Goal: Task Accomplishment & Management: Use online tool/utility

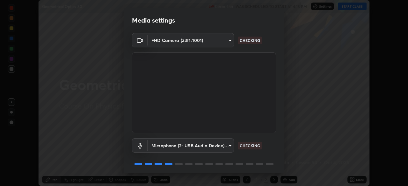
scroll to position [23, 0]
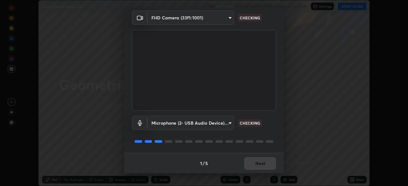
click at [261, 164] on div "1 / 5 Next" at bounding box center [203, 163] width 159 height 20
click at [261, 165] on div "1 / 5 Next" at bounding box center [203, 163] width 159 height 20
click at [261, 164] on div "1 / 5 Next" at bounding box center [203, 163] width 159 height 20
click at [261, 165] on div "1 / 5 Next" at bounding box center [203, 163] width 159 height 20
click at [261, 164] on div "1 / 5 Next" at bounding box center [203, 163] width 159 height 20
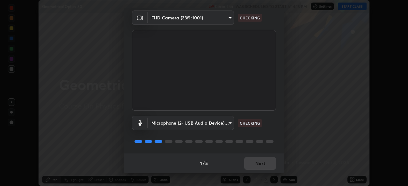
click at [260, 165] on div "1 / 5 Next" at bounding box center [203, 163] width 159 height 20
click at [260, 166] on div "1 / 5 Next" at bounding box center [203, 163] width 159 height 20
click at [260, 165] on div "1 / 5 Next" at bounding box center [203, 163] width 159 height 20
click at [261, 165] on div "1 / 5 Next" at bounding box center [203, 163] width 159 height 20
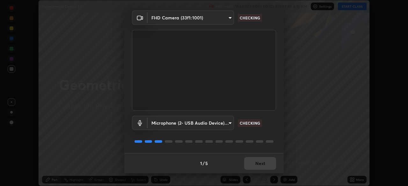
click at [262, 165] on div "1 / 5 Next" at bounding box center [203, 163] width 159 height 20
click at [266, 166] on div "1 / 5 Next" at bounding box center [203, 163] width 159 height 20
click at [266, 167] on div "1 / 5 Next" at bounding box center [203, 163] width 159 height 20
click at [266, 165] on div "1 / 5 Next" at bounding box center [203, 163] width 159 height 20
click at [266, 163] on div "1 / 5 Next" at bounding box center [203, 163] width 159 height 20
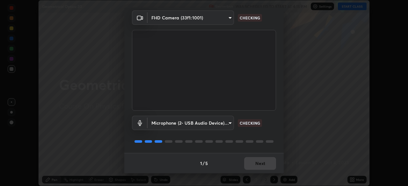
click at [266, 164] on div "1 / 5 Next" at bounding box center [203, 163] width 159 height 20
click at [266, 162] on div "1 / 5 Next" at bounding box center [203, 163] width 159 height 20
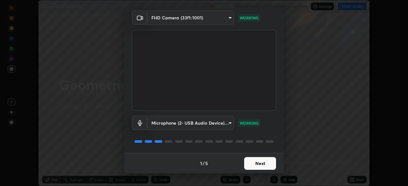
click at [263, 165] on button "Next" at bounding box center [260, 163] width 32 height 13
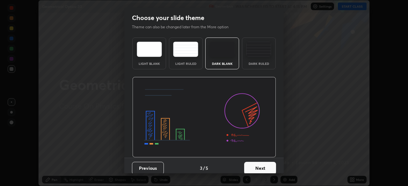
click at [264, 163] on button "Next" at bounding box center [260, 168] width 32 height 13
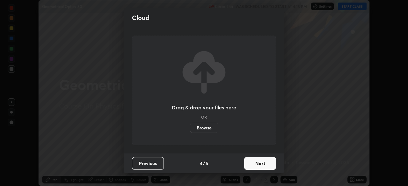
click at [268, 165] on button "Next" at bounding box center [260, 163] width 32 height 13
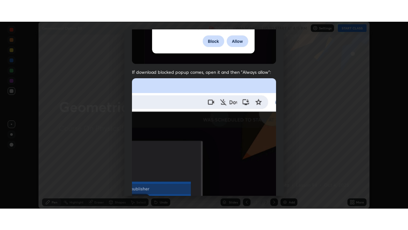
scroll to position [153, 0]
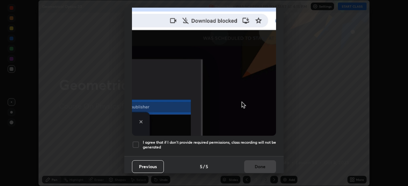
click at [254, 142] on h5 "I agree that if I don't provide required permissions, class recording will not …" at bounding box center [209, 145] width 133 height 10
click at [256, 161] on button "Done" at bounding box center [260, 167] width 32 height 13
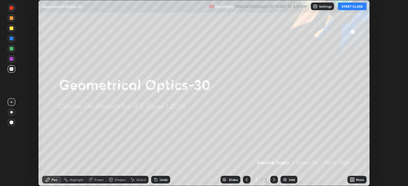
click at [353, 181] on icon at bounding box center [354, 181] width 2 height 2
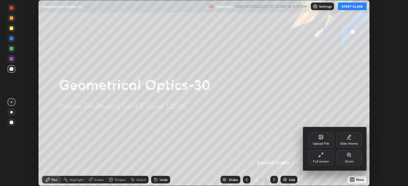
click at [317, 154] on div "Full screen" at bounding box center [321, 157] width 26 height 15
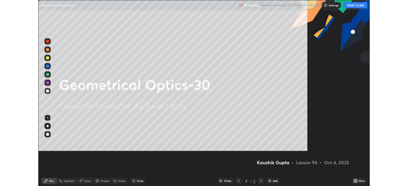
scroll to position [230, 408]
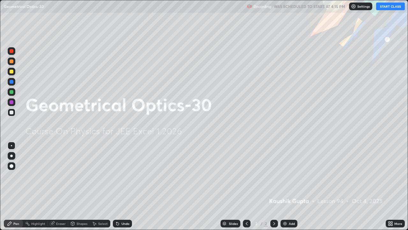
click at [387, 8] on button "START CLASS" at bounding box center [390, 7] width 29 height 8
click at [288, 186] on div "Add" at bounding box center [289, 223] width 17 height 8
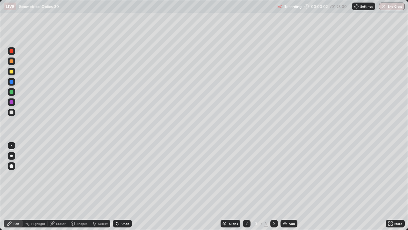
click at [14, 53] on div at bounding box center [12, 51] width 8 height 8
click at [15, 73] on div at bounding box center [12, 72] width 8 height 8
click at [12, 60] on div at bounding box center [12, 61] width 4 height 4
click at [13, 103] on div at bounding box center [12, 102] width 4 height 4
click at [117, 186] on icon at bounding box center [117, 223] width 3 height 3
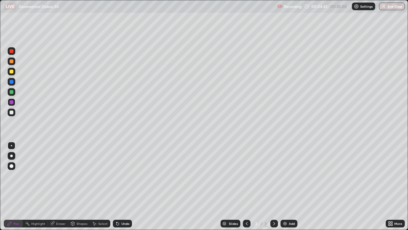
click at [11, 91] on div at bounding box center [12, 92] width 4 height 4
click at [117, 186] on icon at bounding box center [117, 223] width 3 height 3
click at [119, 186] on div "Undo" at bounding box center [122, 223] width 19 height 8
click at [120, 186] on div "Undo" at bounding box center [122, 223] width 19 height 8
click at [12, 112] on div at bounding box center [12, 112] width 4 height 4
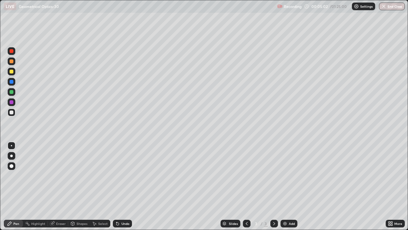
click at [117, 186] on icon at bounding box center [117, 223] width 3 height 3
click at [120, 186] on div "Undo" at bounding box center [122, 223] width 19 height 8
click at [119, 186] on div "Undo" at bounding box center [122, 223] width 19 height 8
click at [12, 93] on div at bounding box center [12, 92] width 4 height 4
click at [116, 186] on icon at bounding box center [117, 223] width 3 height 3
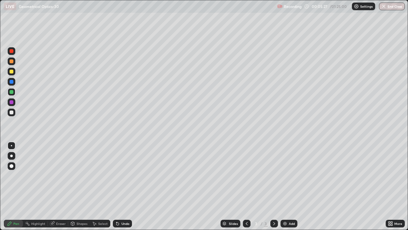
click at [116, 186] on icon at bounding box center [117, 223] width 3 height 3
click at [116, 186] on icon at bounding box center [116, 222] width 1 height 1
click at [117, 186] on icon at bounding box center [117, 223] width 3 height 3
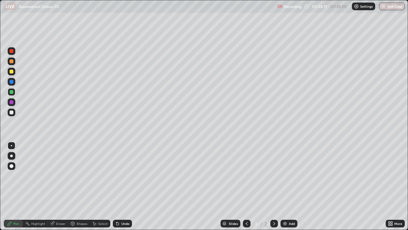
click at [117, 186] on icon at bounding box center [117, 223] width 3 height 3
click at [120, 186] on div "Undo" at bounding box center [122, 223] width 19 height 8
click at [123, 186] on div "Undo" at bounding box center [122, 223] width 19 height 8
click at [12, 113] on div at bounding box center [12, 112] width 4 height 4
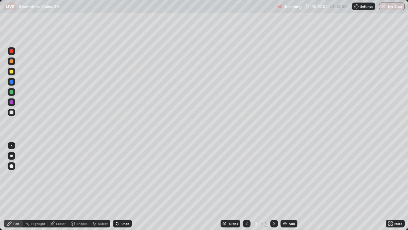
click at [13, 73] on div at bounding box center [12, 71] width 4 height 4
click at [129, 186] on div "Undo" at bounding box center [122, 223] width 19 height 8
click at [126, 186] on div "Undo" at bounding box center [125, 223] width 8 height 3
click at [11, 98] on div at bounding box center [12, 102] width 8 height 8
click at [123, 186] on div "Undo" at bounding box center [122, 223] width 19 height 8
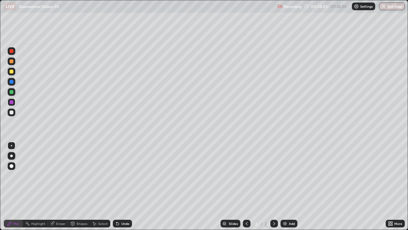
click at [119, 186] on div "Undo" at bounding box center [122, 223] width 19 height 8
click at [119, 186] on icon at bounding box center [117, 223] width 5 height 5
click at [11, 72] on div at bounding box center [12, 71] width 4 height 4
click at [12, 102] on div at bounding box center [12, 102] width 4 height 4
click at [123, 186] on div "Undo" at bounding box center [122, 223] width 19 height 8
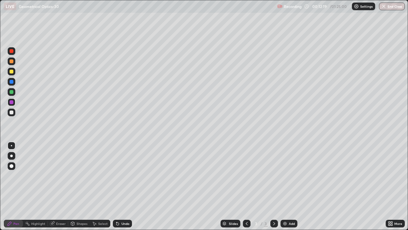
click at [123, 186] on div "Undo" at bounding box center [122, 223] width 19 height 8
click at [124, 186] on div "Undo" at bounding box center [122, 223] width 19 height 8
click at [122, 186] on div "Undo" at bounding box center [122, 223] width 19 height 8
click at [101, 186] on div "Select" at bounding box center [103, 223] width 10 height 3
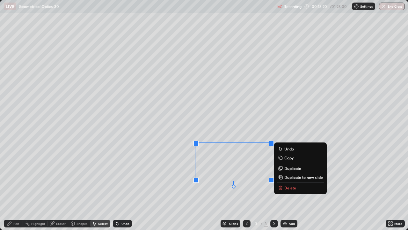
click at [287, 186] on p "Delete" at bounding box center [290, 187] width 12 height 5
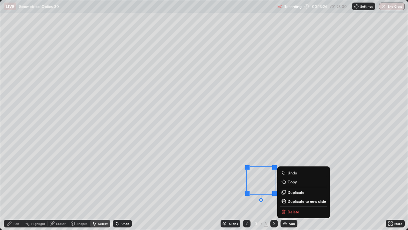
click at [293, 186] on p "Delete" at bounding box center [294, 211] width 12 height 5
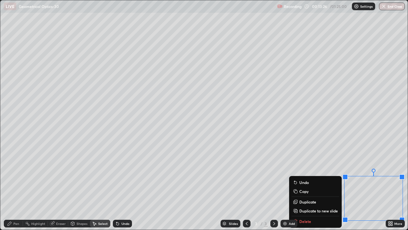
click at [309, 186] on div "Slides 3 / 3 Add" at bounding box center [259, 223] width 254 height 13
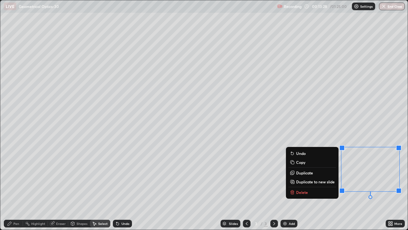
click at [315, 186] on button "Delete" at bounding box center [311, 192] width 47 height 8
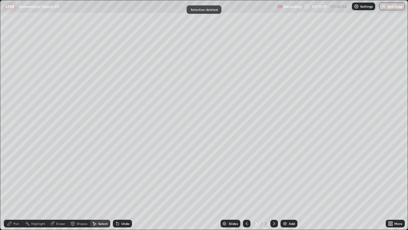
click at [15, 186] on div "Pen" at bounding box center [13, 223] width 19 height 8
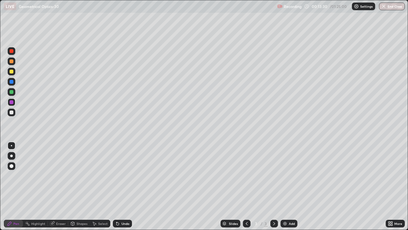
click at [12, 82] on div at bounding box center [12, 82] width 4 height 4
click at [120, 186] on div "Undo" at bounding box center [122, 223] width 19 height 8
click at [291, 186] on div "Add" at bounding box center [292, 223] width 6 height 3
click at [117, 186] on icon at bounding box center [117, 223] width 3 height 3
click at [11, 51] on div at bounding box center [12, 51] width 4 height 4
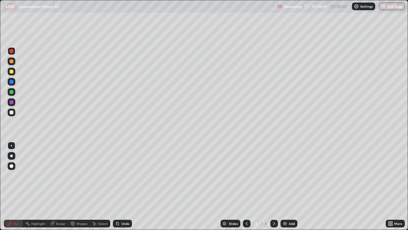
click at [10, 103] on div at bounding box center [12, 102] width 4 height 4
click at [13, 72] on div at bounding box center [12, 71] width 4 height 4
click at [117, 186] on icon at bounding box center [117, 223] width 3 height 3
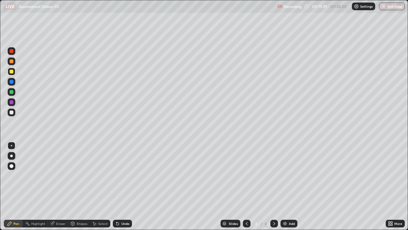
click at [117, 186] on icon at bounding box center [117, 223] width 3 height 3
click at [119, 186] on icon at bounding box center [117, 223] width 5 height 5
click at [120, 186] on div "Undo" at bounding box center [122, 223] width 19 height 8
click at [119, 186] on icon at bounding box center [117, 223] width 5 height 5
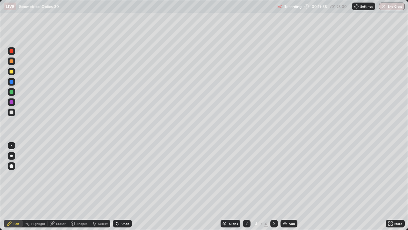
click at [121, 186] on div "Undo" at bounding box center [125, 223] width 8 height 3
click at [288, 186] on div "Add" at bounding box center [289, 223] width 17 height 8
click at [11, 94] on div at bounding box center [12, 92] width 8 height 8
click at [11, 82] on div at bounding box center [12, 82] width 4 height 4
click at [120, 186] on div "Undo" at bounding box center [122, 223] width 19 height 8
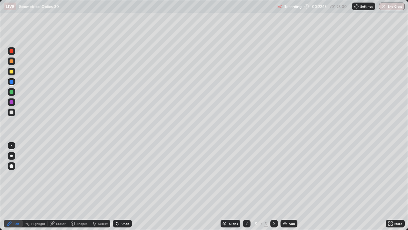
click at [122, 186] on div "Undo" at bounding box center [125, 223] width 8 height 3
click at [11, 101] on div at bounding box center [12, 102] width 4 height 4
click at [56, 186] on div "Eraser" at bounding box center [61, 223] width 10 height 3
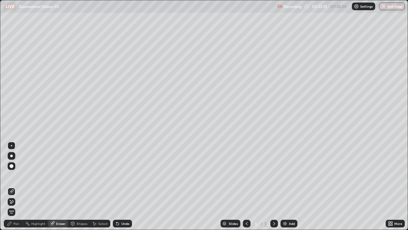
click at [16, 186] on div "Pen" at bounding box center [16, 223] width 6 height 3
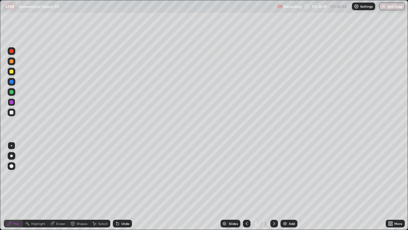
click at [286, 186] on div "Add" at bounding box center [289, 223] width 17 height 8
click at [12, 113] on div at bounding box center [12, 112] width 4 height 4
click at [10, 109] on div at bounding box center [12, 112] width 8 height 8
click at [12, 92] on div at bounding box center [12, 92] width 4 height 4
click at [11, 51] on div at bounding box center [12, 51] width 4 height 4
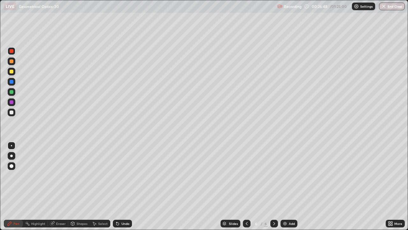
click at [116, 186] on icon at bounding box center [116, 222] width 1 height 1
click at [11, 101] on div at bounding box center [12, 102] width 4 height 4
click at [11, 112] on div at bounding box center [12, 112] width 4 height 4
click at [12, 90] on div at bounding box center [12, 92] width 4 height 4
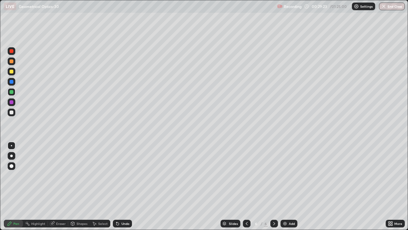
click at [14, 84] on div at bounding box center [12, 82] width 8 height 8
click at [292, 186] on div "Add" at bounding box center [289, 223] width 17 height 8
click at [12, 111] on div at bounding box center [12, 112] width 4 height 4
click at [8, 112] on div at bounding box center [12, 112] width 8 height 8
click at [11, 50] on div at bounding box center [12, 51] width 4 height 4
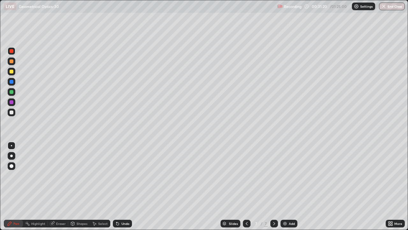
click at [56, 186] on div "Eraser" at bounding box center [61, 223] width 10 height 3
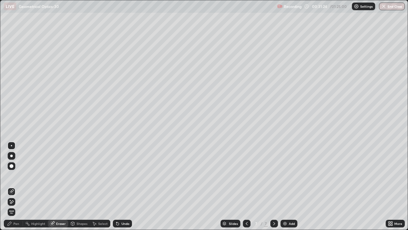
click at [17, 186] on div "Pen" at bounding box center [13, 223] width 19 height 8
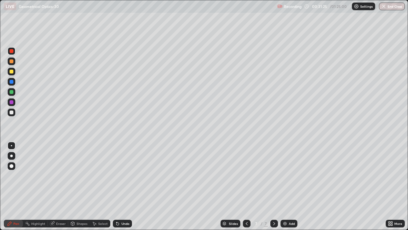
click at [12, 101] on div at bounding box center [12, 102] width 4 height 4
click at [123, 186] on div "Undo" at bounding box center [125, 223] width 8 height 3
click at [123, 186] on div "Undo" at bounding box center [122, 223] width 19 height 8
click at [122, 186] on div "Undo" at bounding box center [122, 223] width 19 height 8
click at [123, 186] on div "Undo" at bounding box center [122, 223] width 19 height 8
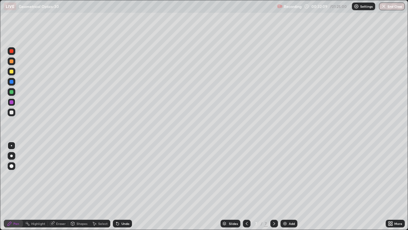
click at [122, 186] on div "Undo" at bounding box center [122, 223] width 19 height 8
click at [121, 186] on div "Undo" at bounding box center [122, 223] width 19 height 8
click at [120, 186] on div "Undo" at bounding box center [122, 223] width 19 height 8
click at [119, 186] on div "Undo" at bounding box center [122, 223] width 19 height 8
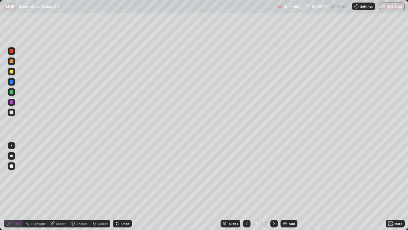
click at [120, 186] on div "Undo" at bounding box center [122, 223] width 19 height 8
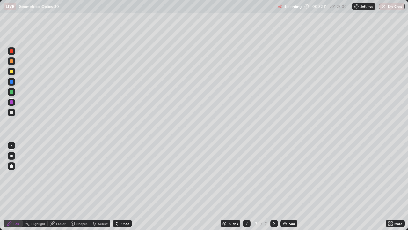
click at [120, 186] on div "Undo" at bounding box center [122, 223] width 19 height 8
click at [121, 186] on div "Undo" at bounding box center [122, 223] width 19 height 8
click at [120, 186] on div "Undo" at bounding box center [122, 223] width 19 height 8
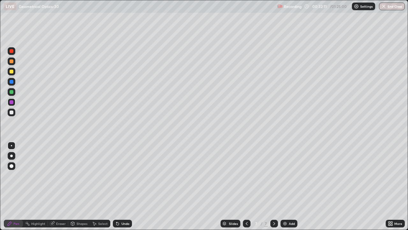
click at [120, 186] on div "Undo" at bounding box center [122, 223] width 19 height 8
click at [119, 186] on div "Undo" at bounding box center [122, 223] width 19 height 8
click at [120, 186] on div "Undo" at bounding box center [122, 223] width 19 height 8
click at [121, 186] on div "Undo" at bounding box center [122, 223] width 19 height 8
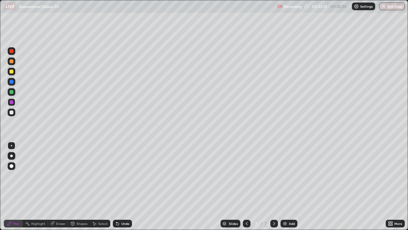
click at [121, 186] on div "Undo" at bounding box center [122, 223] width 19 height 8
click at [120, 186] on div "Undo" at bounding box center [122, 223] width 19 height 8
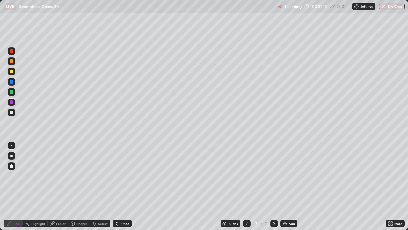
click at [121, 186] on div "Undo" at bounding box center [122, 223] width 19 height 8
click at [122, 186] on div "Undo" at bounding box center [125, 223] width 8 height 3
click at [123, 186] on div "Undo" at bounding box center [122, 223] width 19 height 8
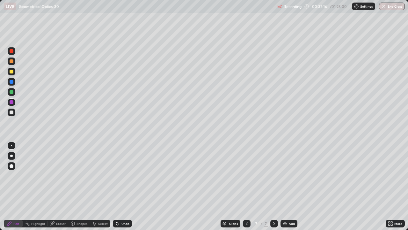
click at [12, 52] on div at bounding box center [12, 51] width 4 height 4
click at [10, 112] on div at bounding box center [12, 112] width 4 height 4
click at [76, 186] on div "Shapes" at bounding box center [79, 223] width 22 height 8
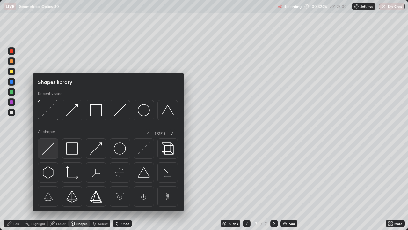
click at [48, 150] on img at bounding box center [48, 148] width 12 height 12
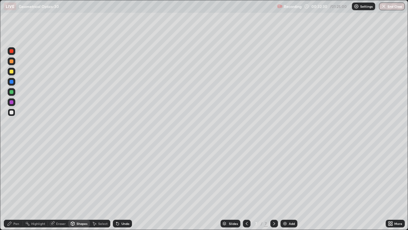
click at [13, 186] on div "Pen" at bounding box center [16, 223] width 6 height 3
click at [11, 72] on div at bounding box center [12, 71] width 4 height 4
click at [119, 186] on icon at bounding box center [117, 223] width 5 height 5
click at [120, 186] on div "Undo" at bounding box center [122, 223] width 19 height 8
click at [117, 186] on icon at bounding box center [117, 223] width 3 height 3
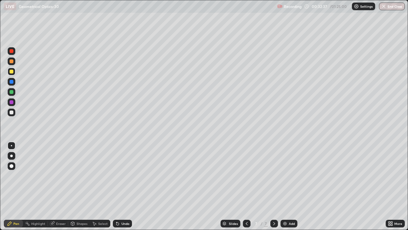
click at [119, 186] on icon at bounding box center [117, 223] width 5 height 5
click at [12, 102] on div at bounding box center [12, 102] width 4 height 4
click at [12, 84] on div at bounding box center [12, 82] width 8 height 8
click at [12, 113] on div at bounding box center [12, 112] width 4 height 4
click at [11, 50] on div at bounding box center [12, 51] width 4 height 4
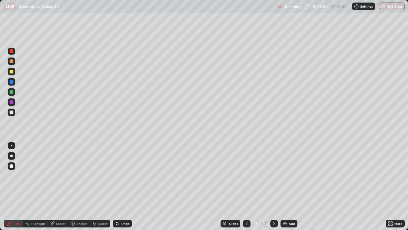
click at [289, 186] on div "Add" at bounding box center [292, 223] width 6 height 3
click at [11, 92] on div at bounding box center [12, 92] width 4 height 4
click at [245, 186] on icon at bounding box center [246, 223] width 5 height 5
click at [12, 61] on div at bounding box center [12, 61] width 4 height 4
click at [125, 186] on div "Undo" at bounding box center [125, 223] width 8 height 3
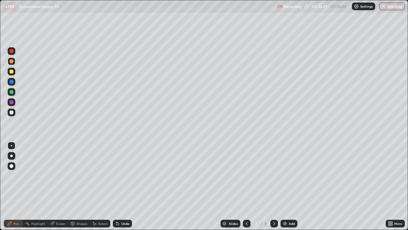
click at [125, 186] on div "Undo" at bounding box center [122, 223] width 19 height 8
click at [291, 186] on div "Add" at bounding box center [292, 223] width 6 height 3
click at [12, 112] on div at bounding box center [12, 112] width 4 height 4
click at [11, 82] on div at bounding box center [12, 82] width 4 height 4
click at [119, 186] on icon at bounding box center [117, 223] width 5 height 5
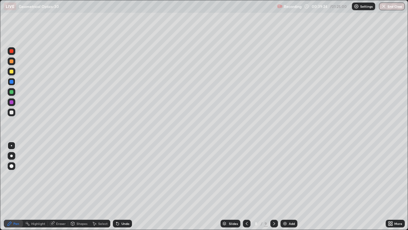
click at [11, 72] on div at bounding box center [12, 71] width 4 height 4
click at [118, 186] on icon at bounding box center [117, 223] width 5 height 5
click at [119, 186] on icon at bounding box center [117, 223] width 5 height 5
click at [124, 186] on div "Undo" at bounding box center [125, 223] width 8 height 3
click at [287, 186] on div "Add" at bounding box center [289, 223] width 17 height 8
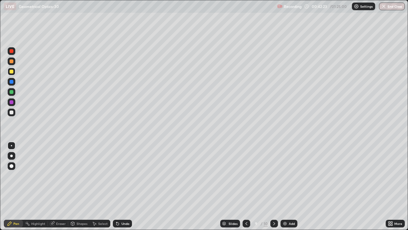
click at [76, 186] on div "Shapes" at bounding box center [79, 223] width 22 height 8
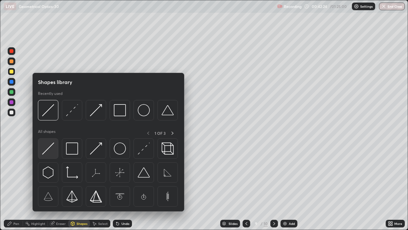
click at [48, 148] on img at bounding box center [48, 148] width 12 height 12
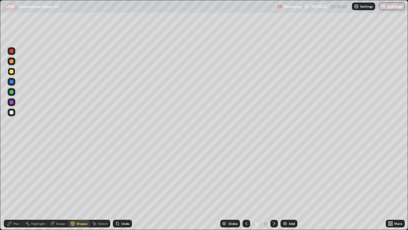
click at [82, 186] on div "Shapes" at bounding box center [82, 223] width 11 height 3
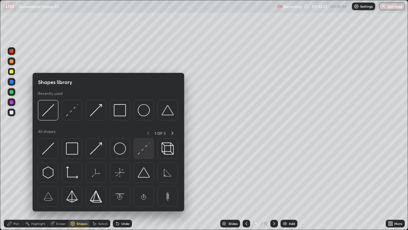
click at [142, 149] on img at bounding box center [144, 148] width 12 height 12
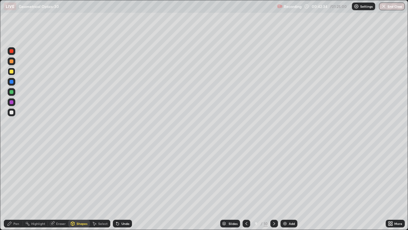
click at [55, 186] on div "Eraser" at bounding box center [58, 223] width 20 height 8
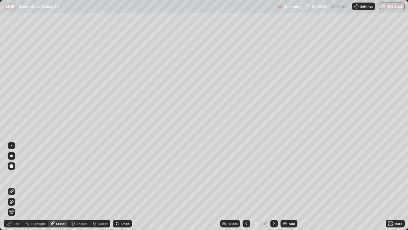
click at [15, 186] on div "Pen" at bounding box center [13, 223] width 19 height 8
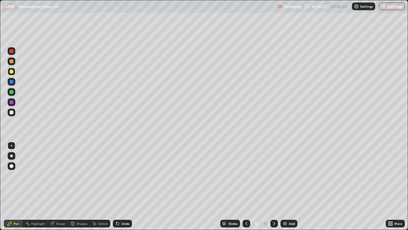
click at [12, 81] on div at bounding box center [12, 82] width 4 height 4
click at [124, 186] on div "Undo" at bounding box center [122, 223] width 19 height 8
click at [12, 52] on div at bounding box center [12, 51] width 4 height 4
click at [118, 186] on icon at bounding box center [117, 223] width 3 height 3
click at [117, 186] on icon at bounding box center [117, 223] width 3 height 3
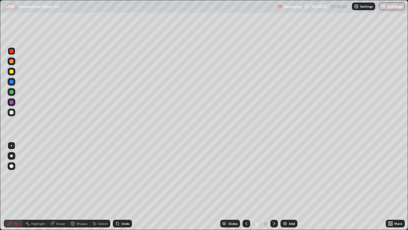
click at [118, 186] on icon at bounding box center [117, 223] width 5 height 5
click at [117, 186] on icon at bounding box center [117, 223] width 3 height 3
click at [290, 186] on div "Add" at bounding box center [292, 223] width 6 height 3
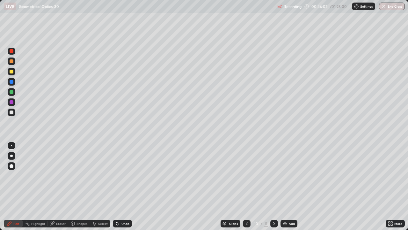
click at [13, 113] on div at bounding box center [12, 112] width 4 height 4
click at [11, 91] on div at bounding box center [12, 92] width 4 height 4
click at [55, 186] on div "Eraser" at bounding box center [58, 223] width 20 height 8
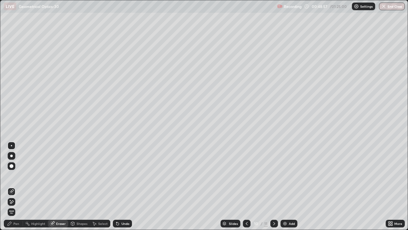
click at [12, 186] on div "Pen" at bounding box center [13, 223] width 19 height 8
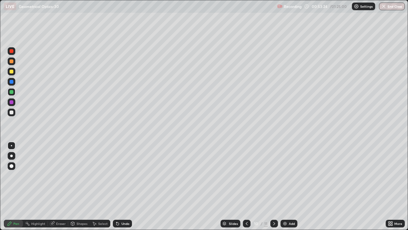
click at [11, 72] on div at bounding box center [12, 71] width 4 height 4
click at [288, 186] on div "Add" at bounding box center [289, 223] width 17 height 8
click at [11, 50] on div at bounding box center [12, 51] width 4 height 4
click at [11, 71] on div at bounding box center [12, 71] width 4 height 4
click at [12, 62] on div at bounding box center [12, 61] width 4 height 4
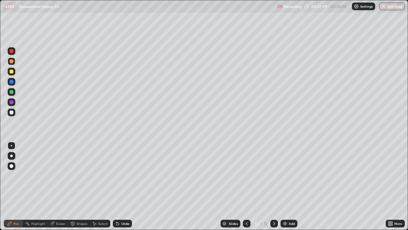
click at [117, 186] on icon at bounding box center [117, 223] width 3 height 3
click at [120, 186] on div "Undo" at bounding box center [122, 223] width 19 height 8
click at [11, 74] on div at bounding box center [12, 72] width 8 height 8
click at [11, 81] on div at bounding box center [12, 82] width 4 height 4
click at [389, 9] on button "End Class" at bounding box center [392, 7] width 25 height 8
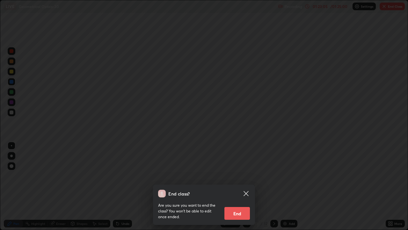
click at [242, 186] on button "End" at bounding box center [237, 213] width 26 height 13
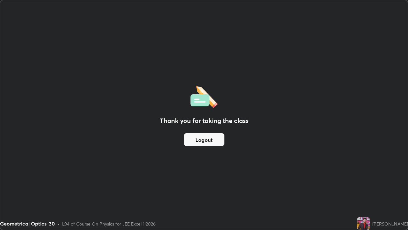
click at [209, 143] on button "Logout" at bounding box center [204, 139] width 40 height 13
click at [219, 140] on button "Logout" at bounding box center [204, 139] width 40 height 13
click at [216, 139] on button "Logout" at bounding box center [204, 139] width 40 height 13
click at [215, 142] on button "Logout" at bounding box center [204, 139] width 40 height 13
click at [214, 143] on button "Logout" at bounding box center [204, 139] width 40 height 13
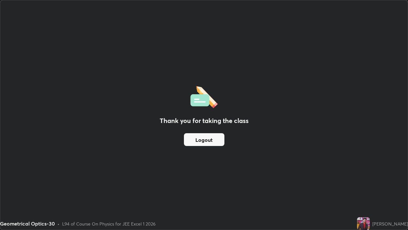
click at [215, 142] on button "Logout" at bounding box center [204, 139] width 40 height 13
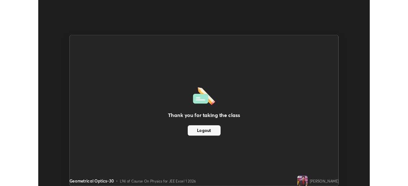
scroll to position [31689, 31468]
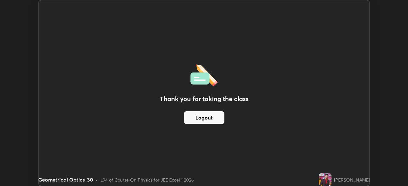
click at [217, 120] on button "Logout" at bounding box center [204, 118] width 40 height 13
